Goal: Navigation & Orientation: Understand site structure

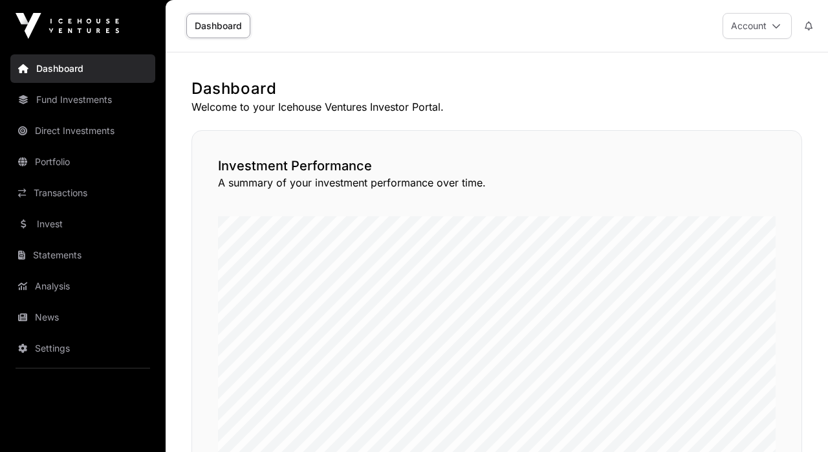
click at [74, 311] on link "News" at bounding box center [82, 317] width 145 height 28
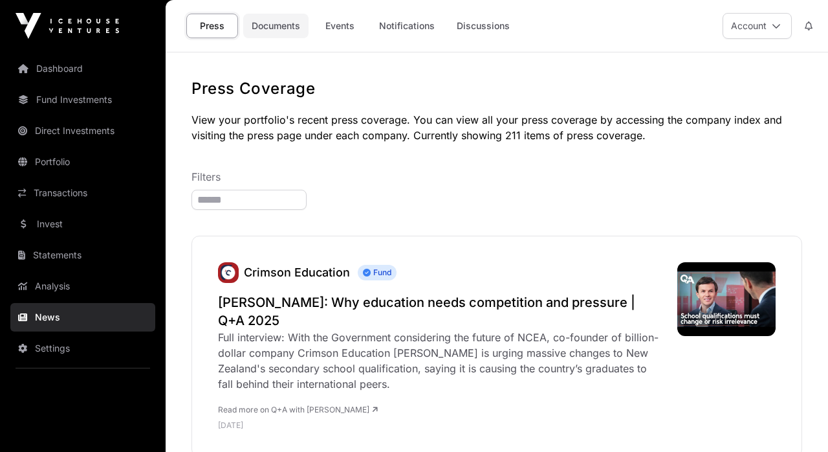
click at [276, 30] on link "Documents" at bounding box center [275, 26] width 65 height 25
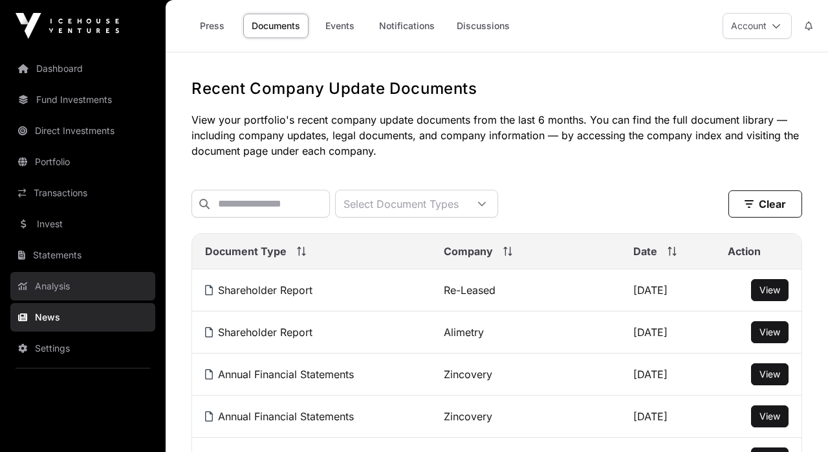
click at [63, 283] on link "Analysis" at bounding box center [82, 286] width 145 height 28
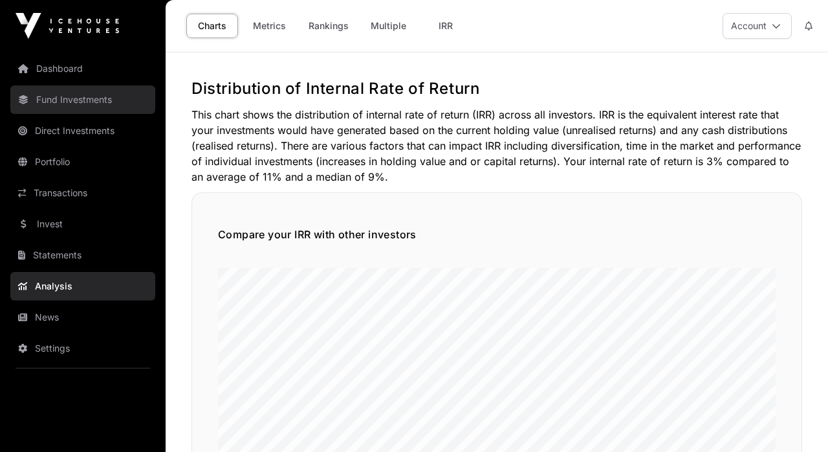
click at [98, 104] on link "Fund Investments" at bounding box center [82, 99] width 145 height 28
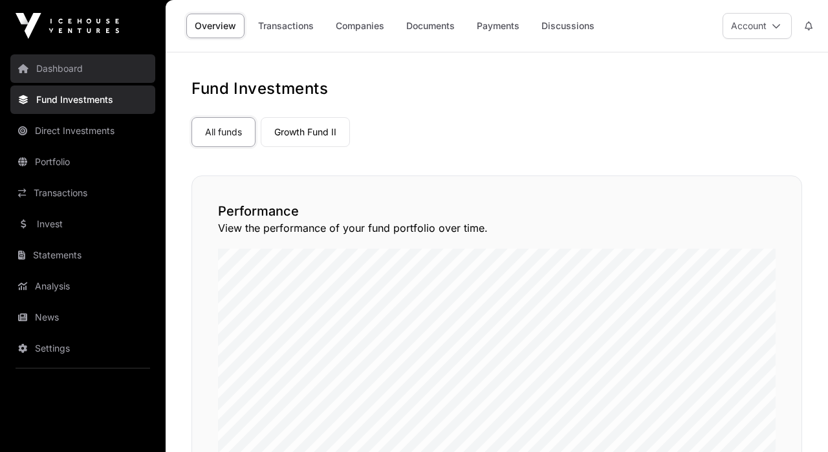
click at [80, 77] on link "Dashboard" at bounding box center [82, 68] width 145 height 28
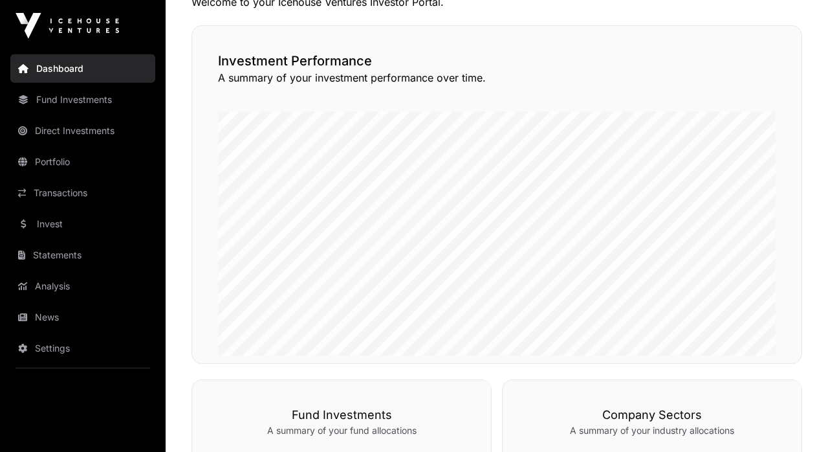
scroll to position [63, 0]
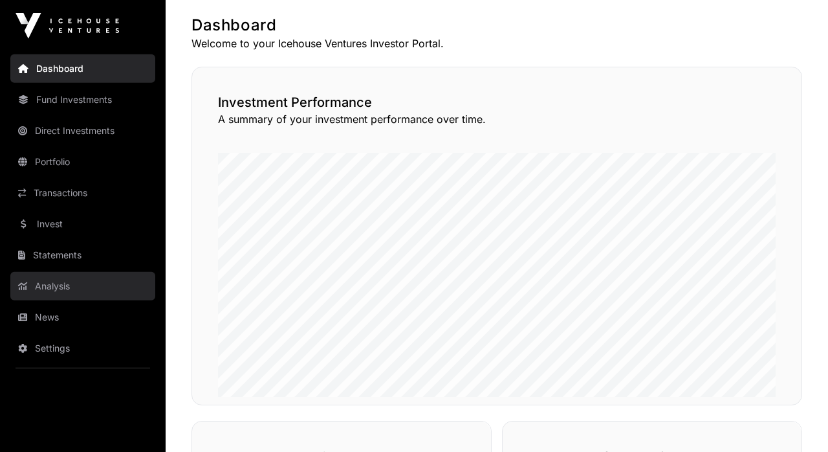
click at [64, 284] on link "Analysis" at bounding box center [82, 286] width 145 height 28
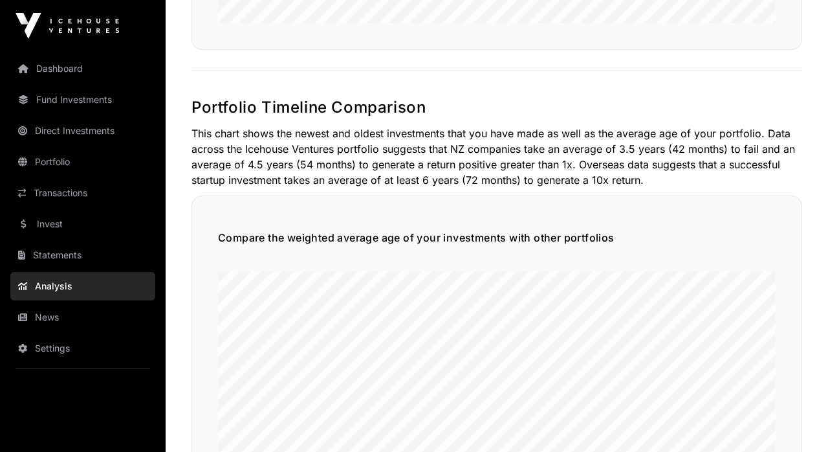
scroll to position [975, 0]
